Goal: Task Accomplishment & Management: Manage account settings

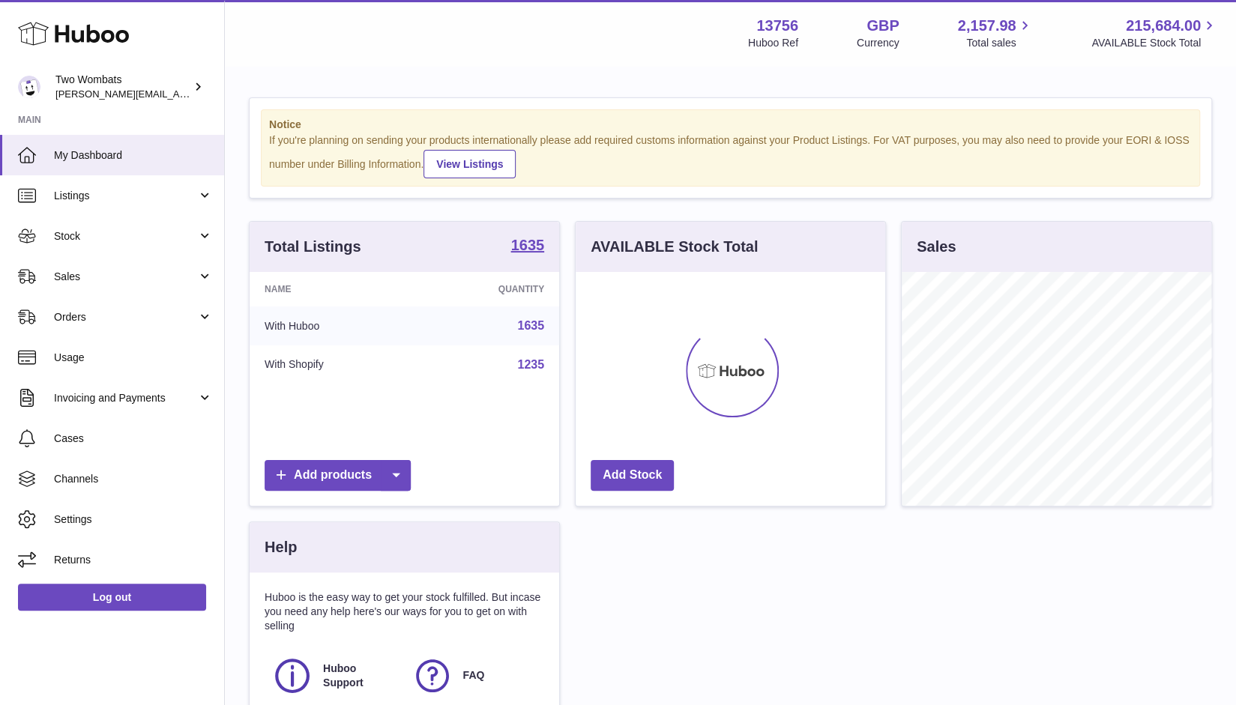
scroll to position [234, 310]
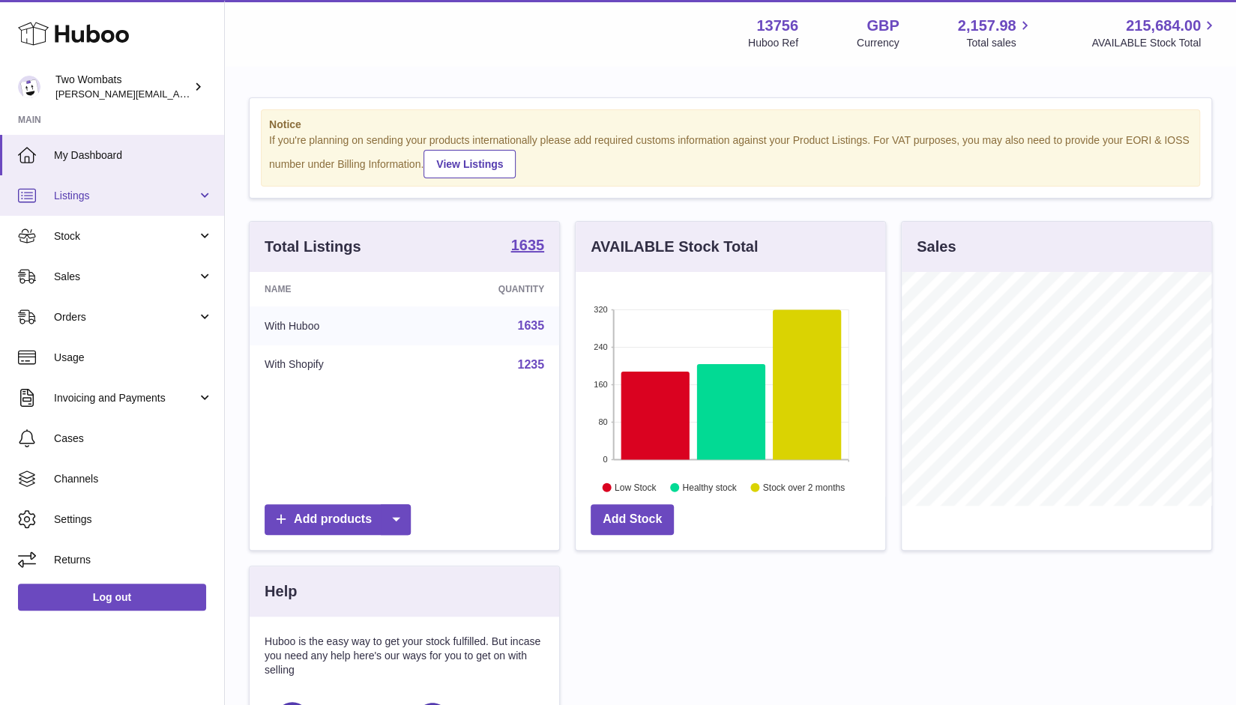
click at [116, 194] on span "Listings" at bounding box center [125, 196] width 143 height 14
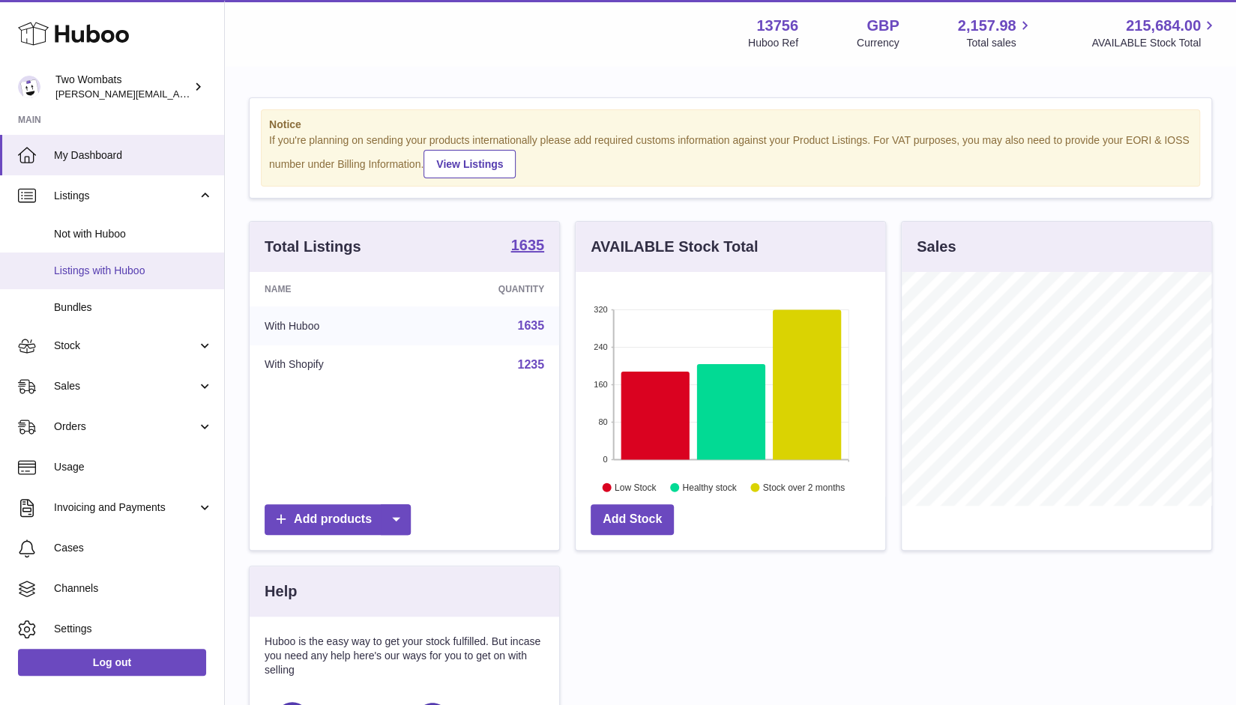
click at [129, 267] on span "Listings with Huboo" at bounding box center [133, 271] width 159 height 14
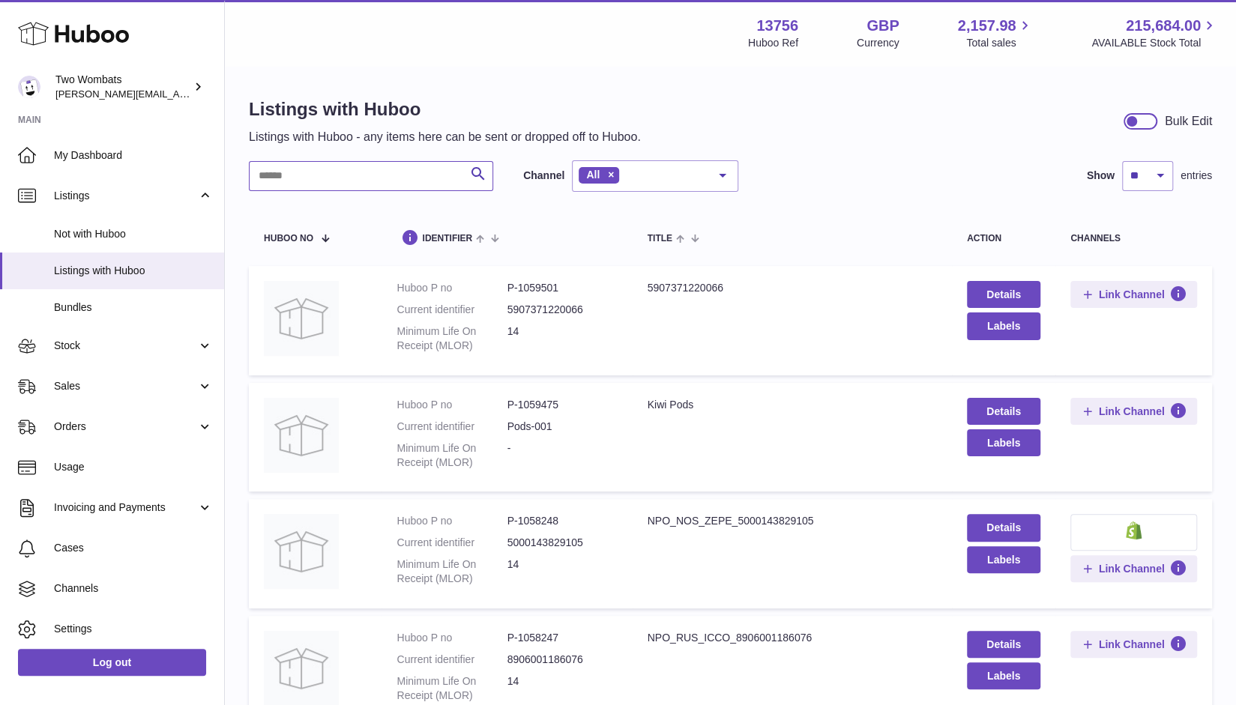
click at [312, 175] on input "text" at bounding box center [371, 176] width 244 height 30
paste input "*******"
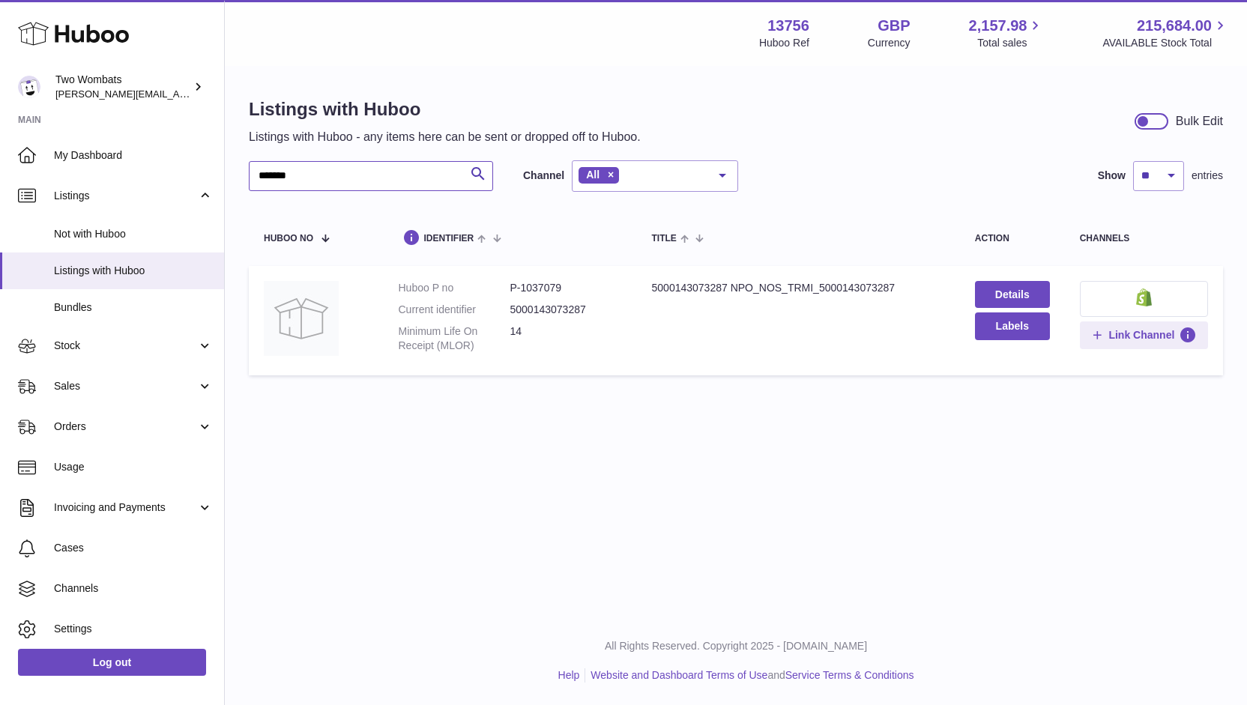
type input "*******"
click at [1101, 302] on button at bounding box center [1144, 299] width 128 height 36
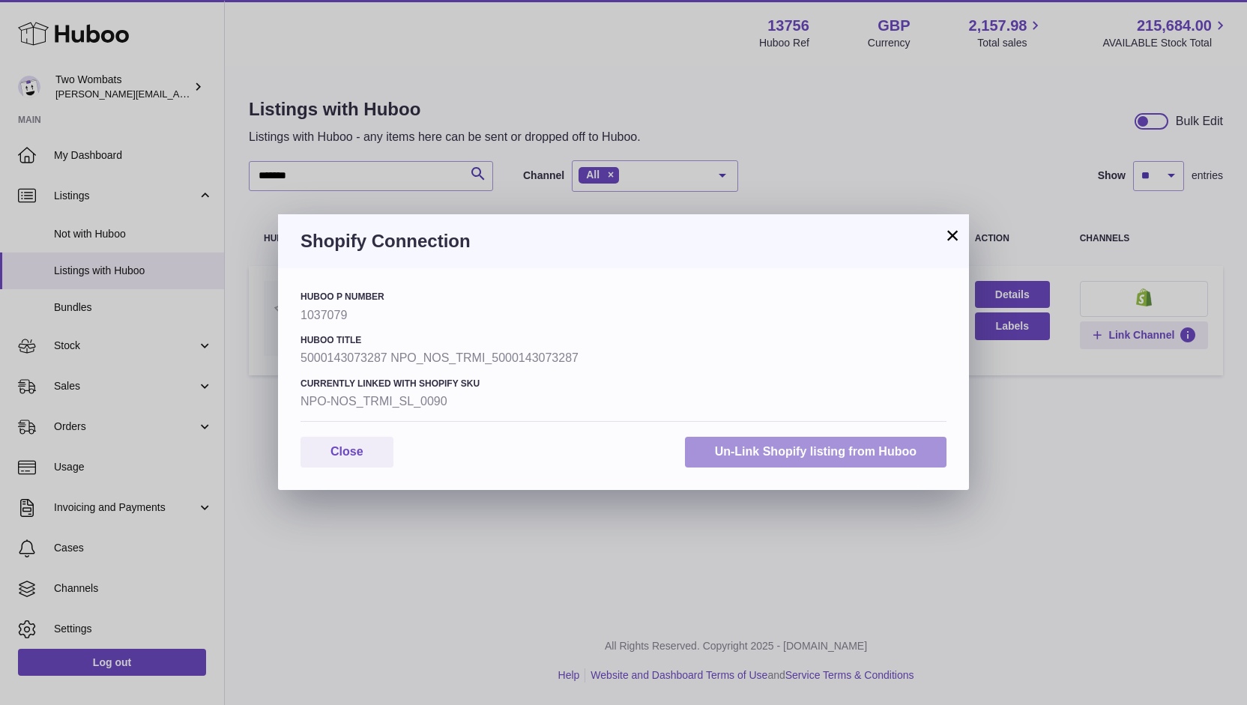
click at [728, 453] on button "Un-Link Shopify listing from Huboo" at bounding box center [815, 452] width 261 height 31
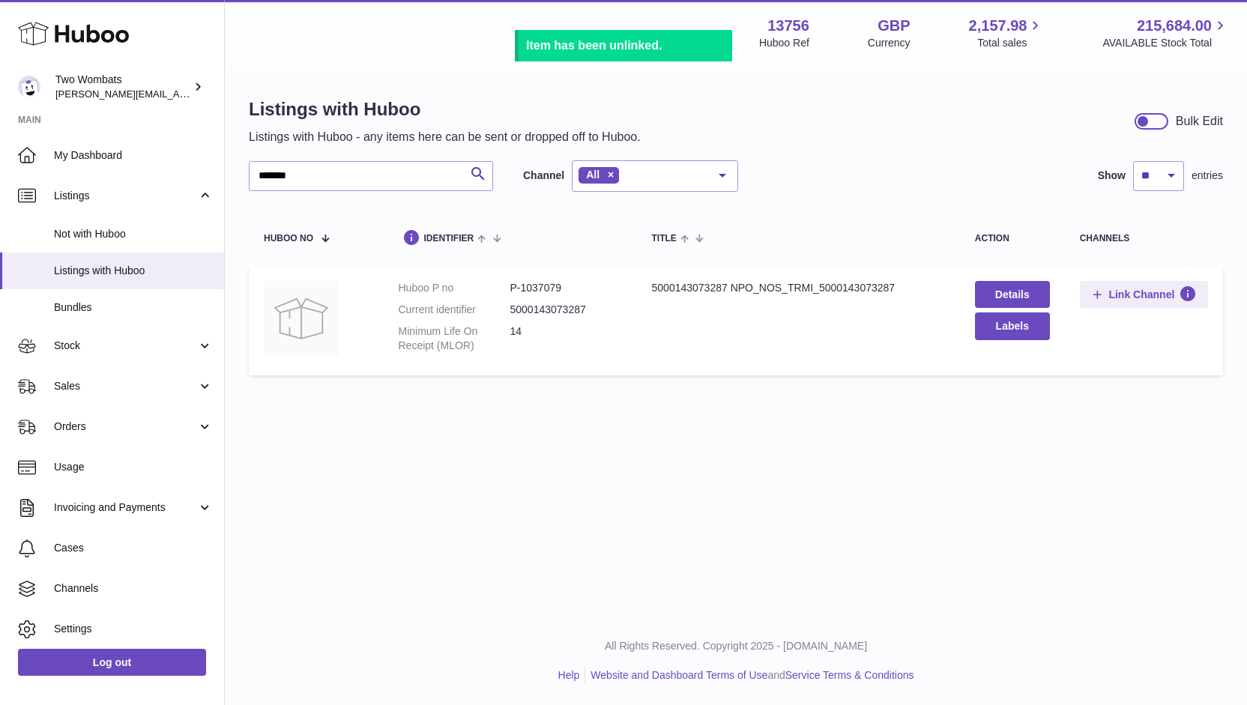
click at [527, 290] on dd "P-1037079" at bounding box center [566, 288] width 112 height 14
click at [527, 291] on dd "P-1037079" at bounding box center [566, 288] width 112 height 14
copy dd "1037079"
click at [634, 314] on td "Huboo P no P-1037079 Current identifier 5000143073287 Minimum Life On Receipt (…" at bounding box center [510, 320] width 253 height 109
